Goal: Submit feedback/report problem

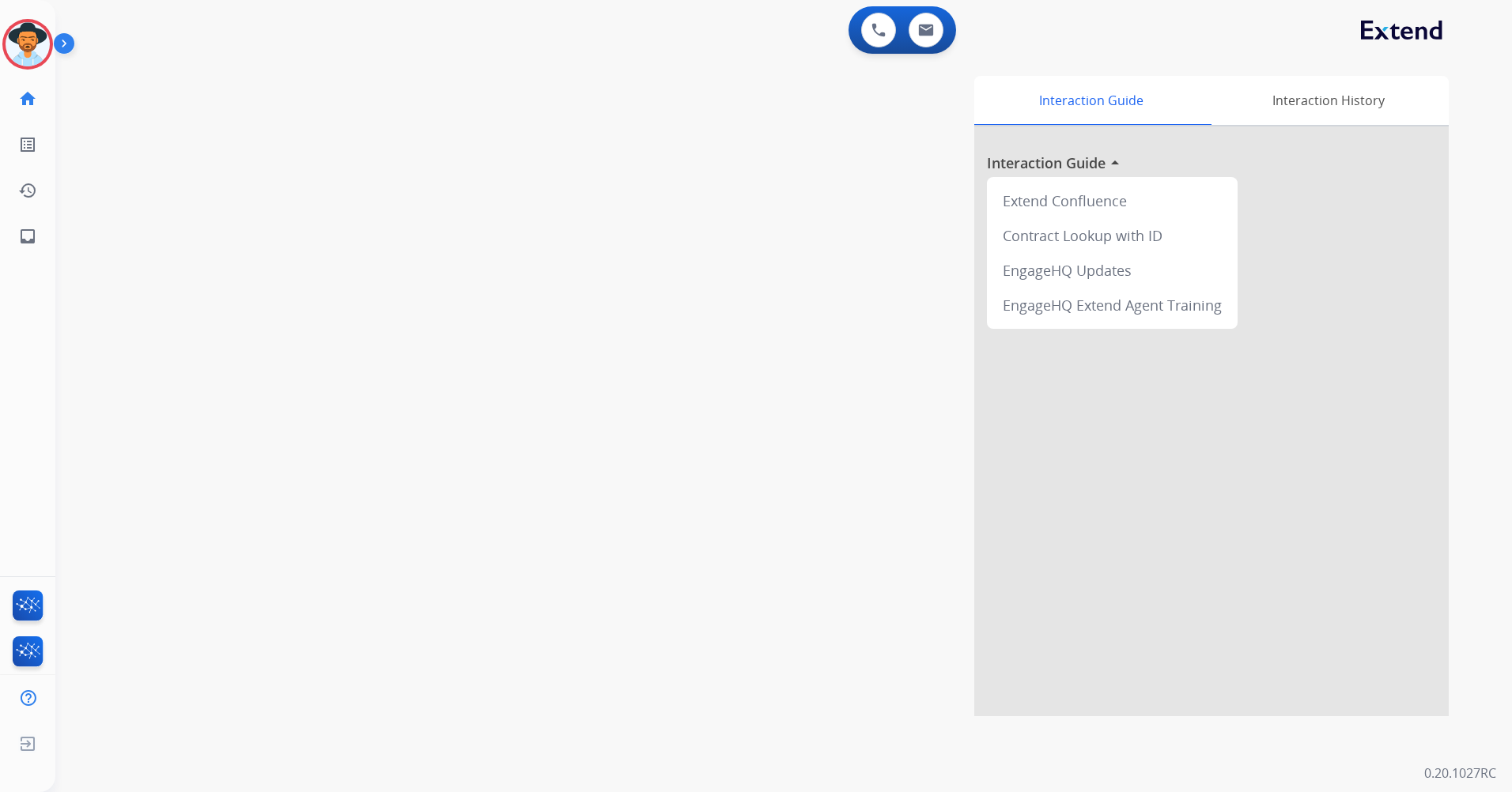
click at [31, 40] on img at bounding box center [28, 45] width 45 height 45
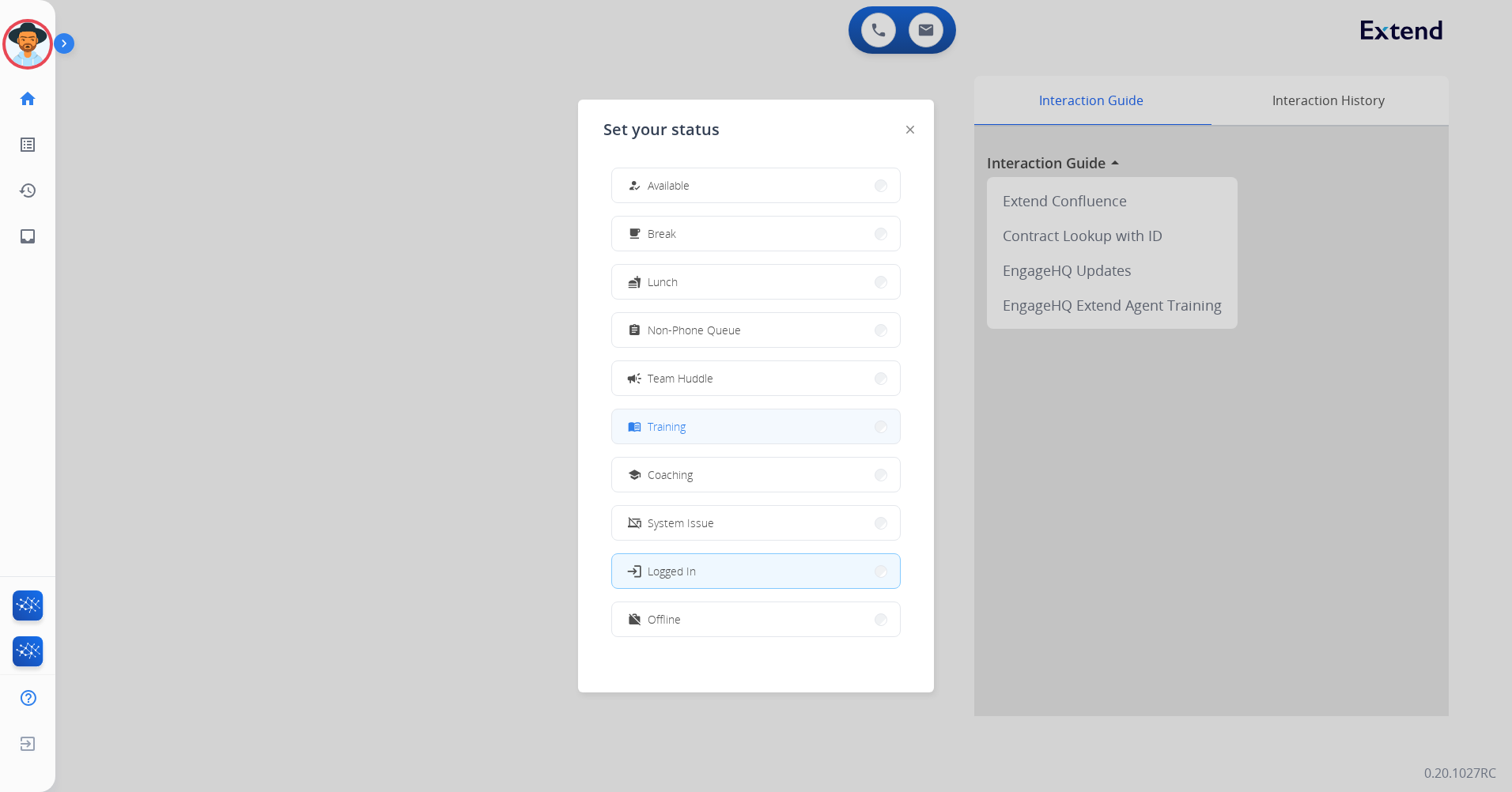
scroll to position [5, 0]
click at [724, 618] on button "work_off Offline" at bounding box center [756, 614] width 288 height 34
